Goal: Information Seeking & Learning: Learn about a topic

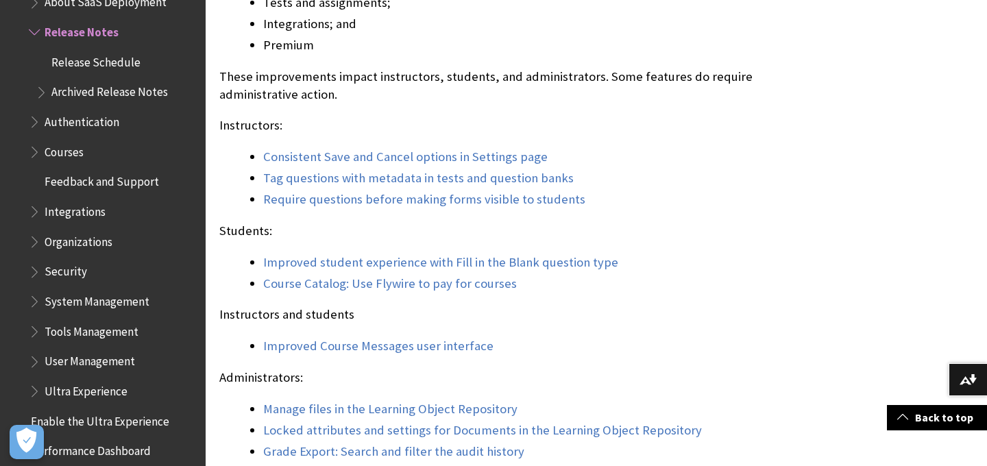
scroll to position [1236, 0]
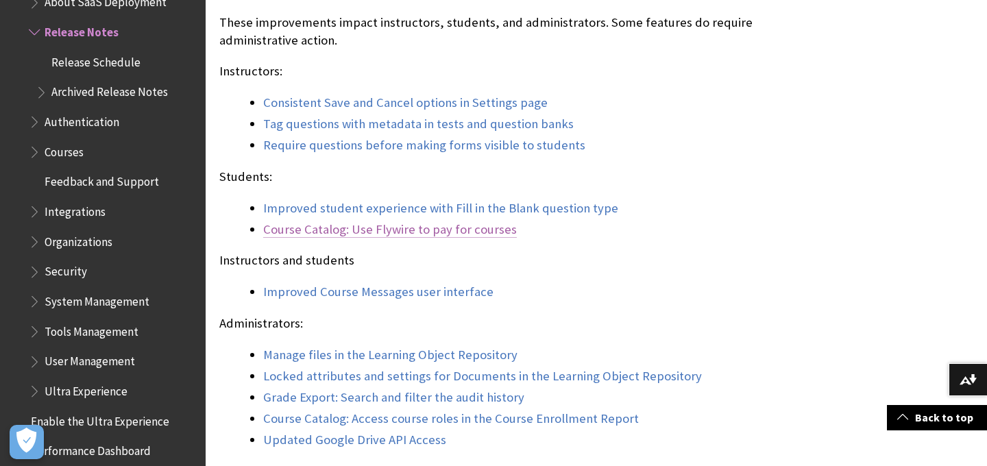
click at [404, 236] on link "Course Catalog: Use Flywire to pay for courses" at bounding box center [390, 229] width 254 height 16
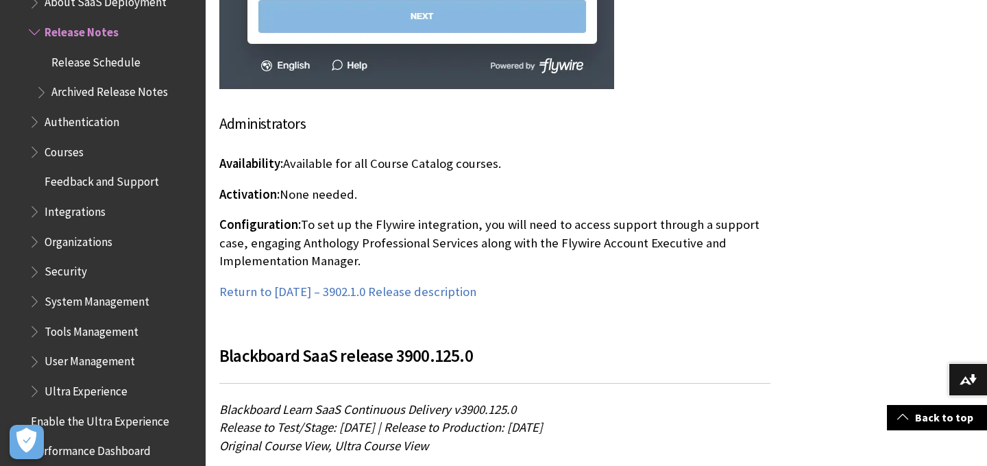
scroll to position [13930, 0]
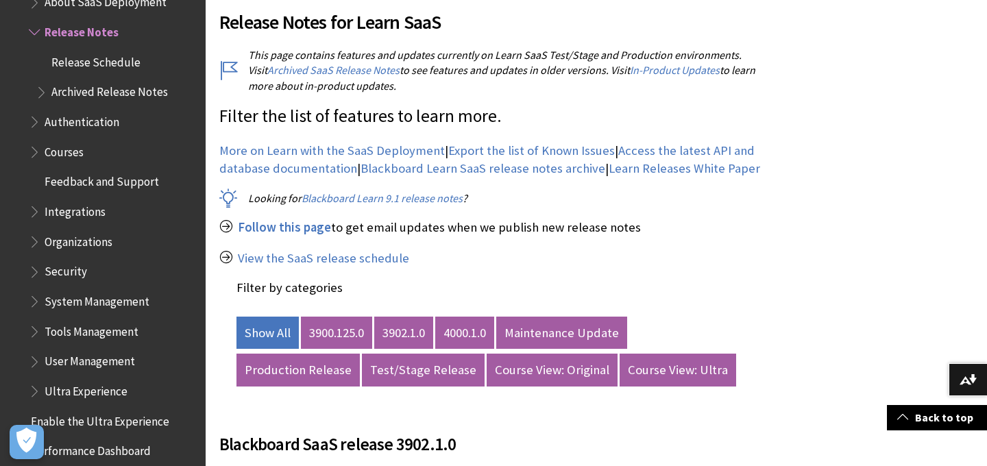
scroll to position [518, 0]
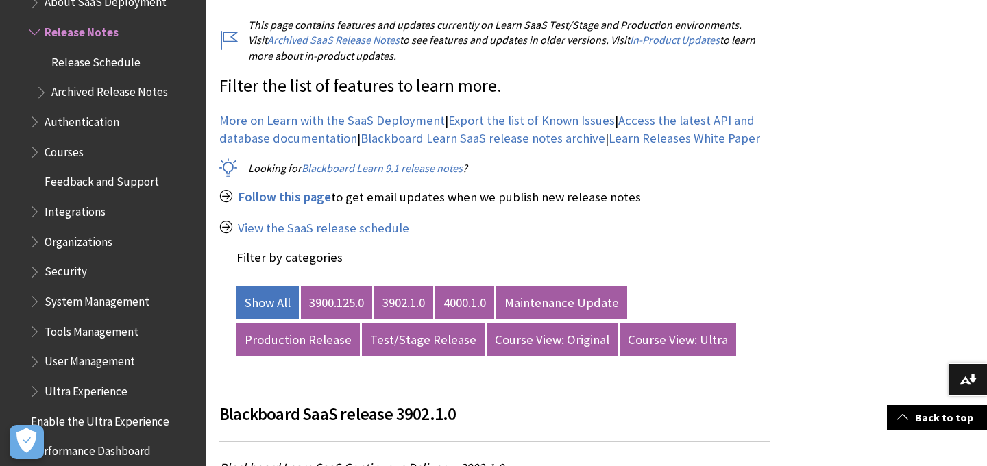
click at [332, 309] on link "3900.125.0" at bounding box center [336, 303] width 71 height 33
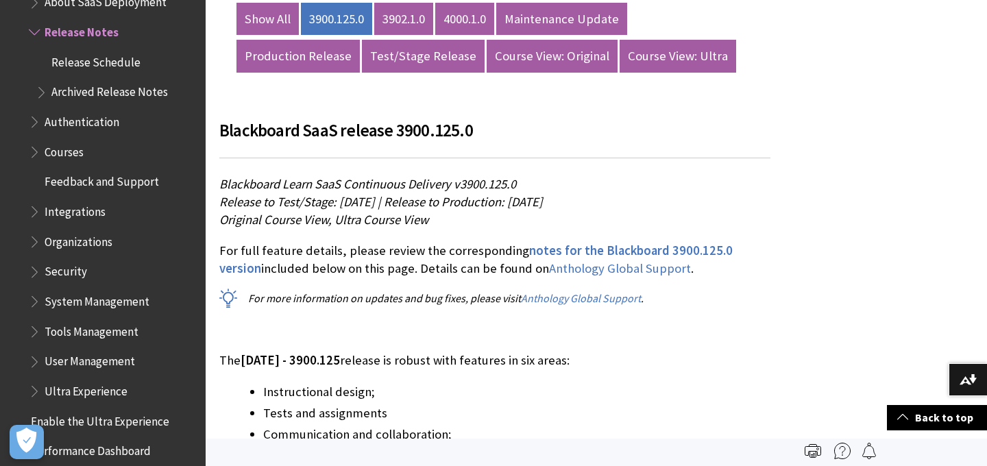
scroll to position [637, 0]
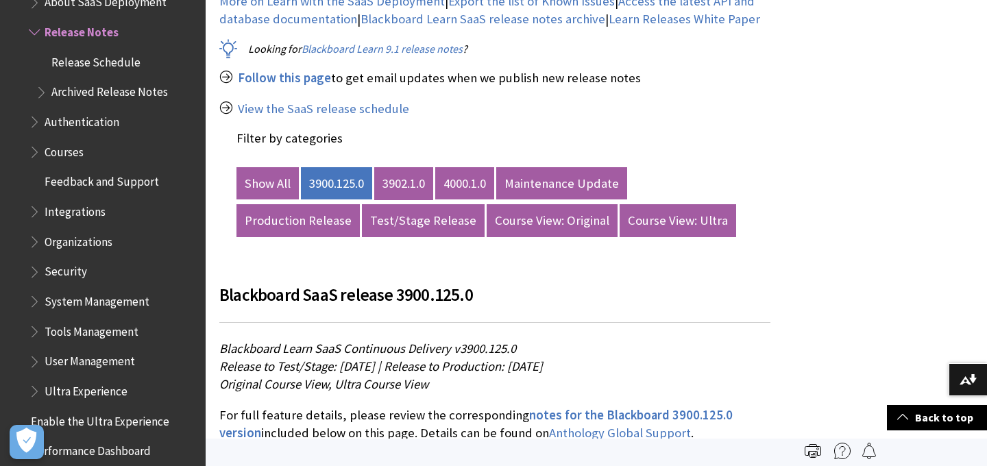
click at [413, 179] on link "3902.1.0" at bounding box center [403, 183] width 59 height 33
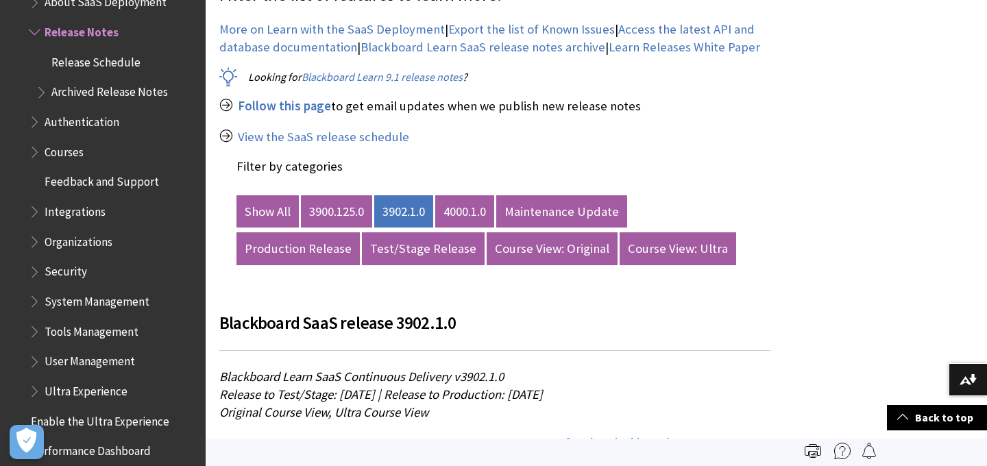
scroll to position [579, 0]
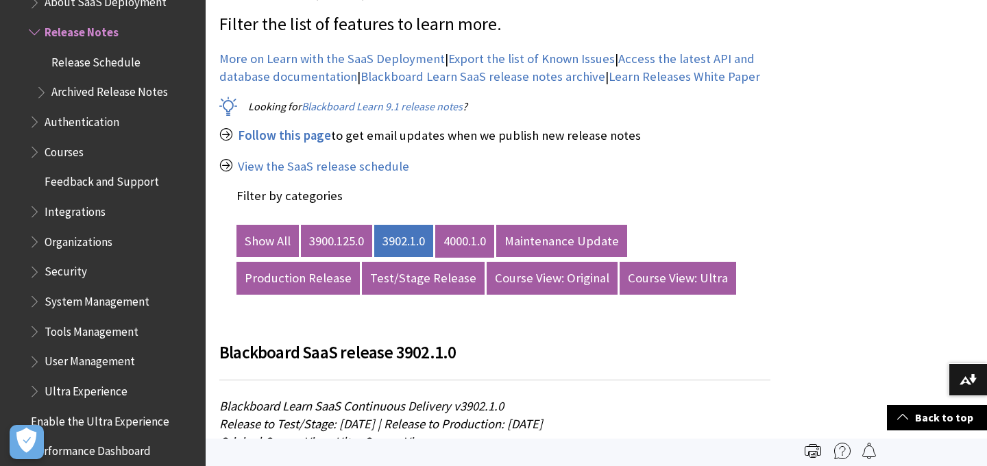
click at [469, 242] on link "4000.1.0" at bounding box center [464, 241] width 59 height 33
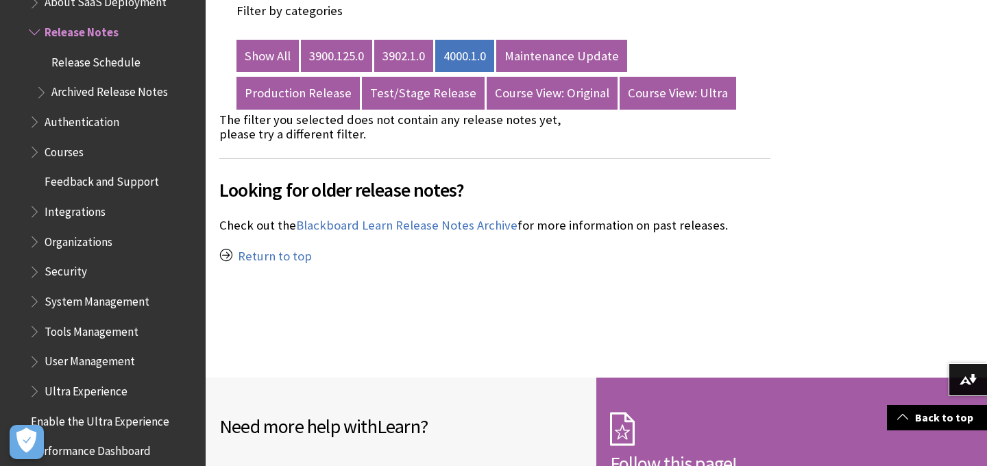
scroll to position [761, 0]
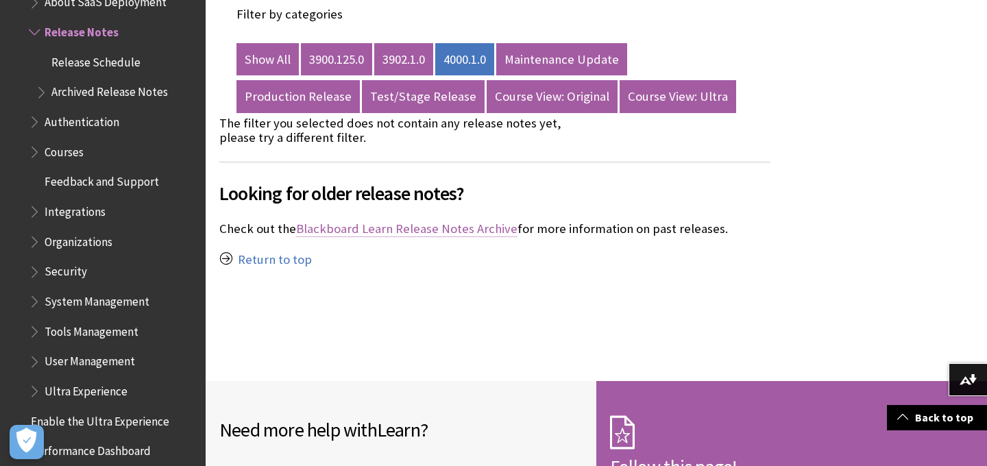
click at [450, 228] on link "Blackboard Learn Release Notes Archive" at bounding box center [406, 229] width 221 height 16
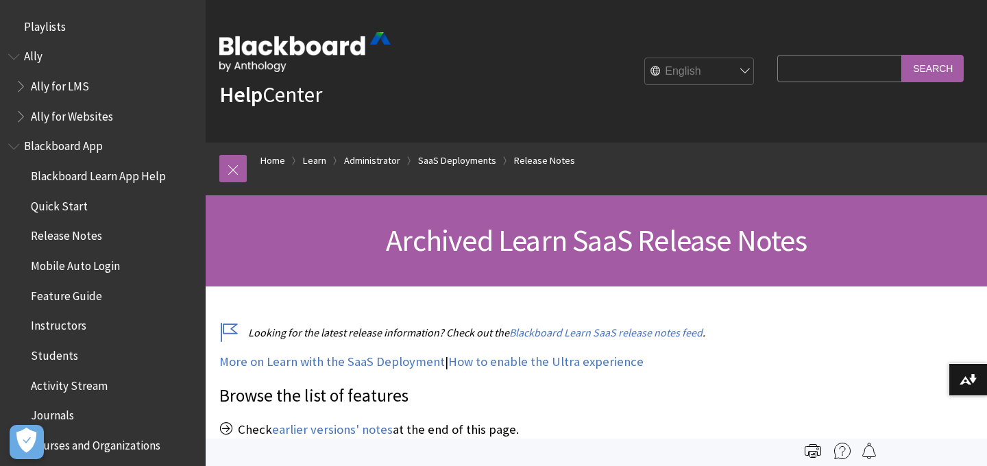
scroll to position [1560, 0]
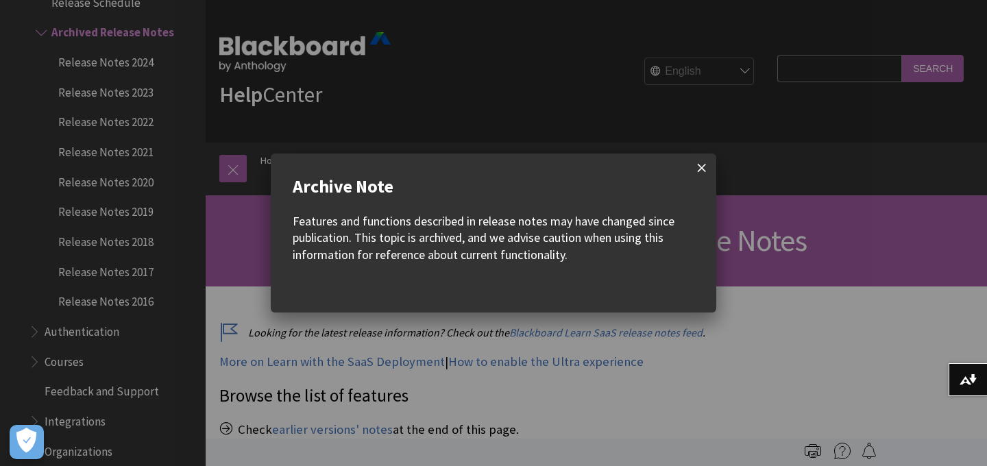
click at [700, 172] on span at bounding box center [702, 168] width 29 height 29
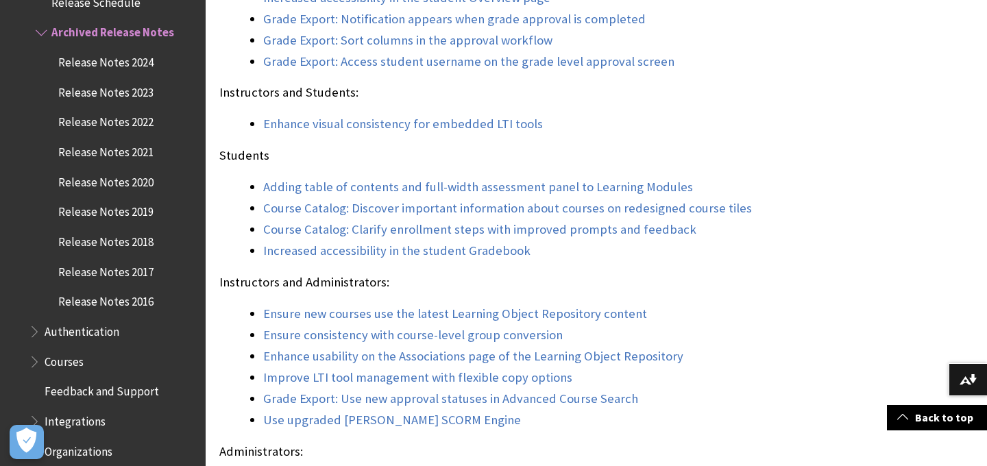
scroll to position [1153, 0]
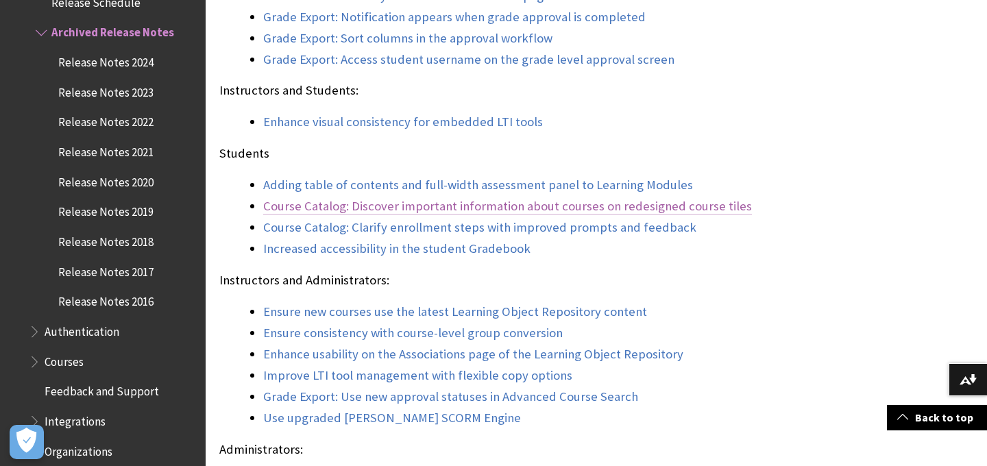
click at [392, 215] on link "Course Catalog: Discover important information about courses on redesigned cour…" at bounding box center [507, 206] width 489 height 16
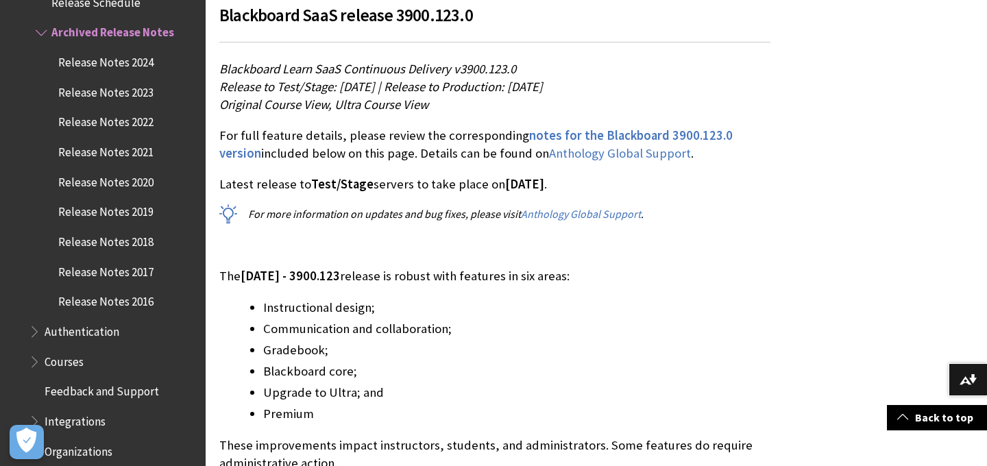
scroll to position [642, 0]
